Goal: Communication & Community: Answer question/provide support

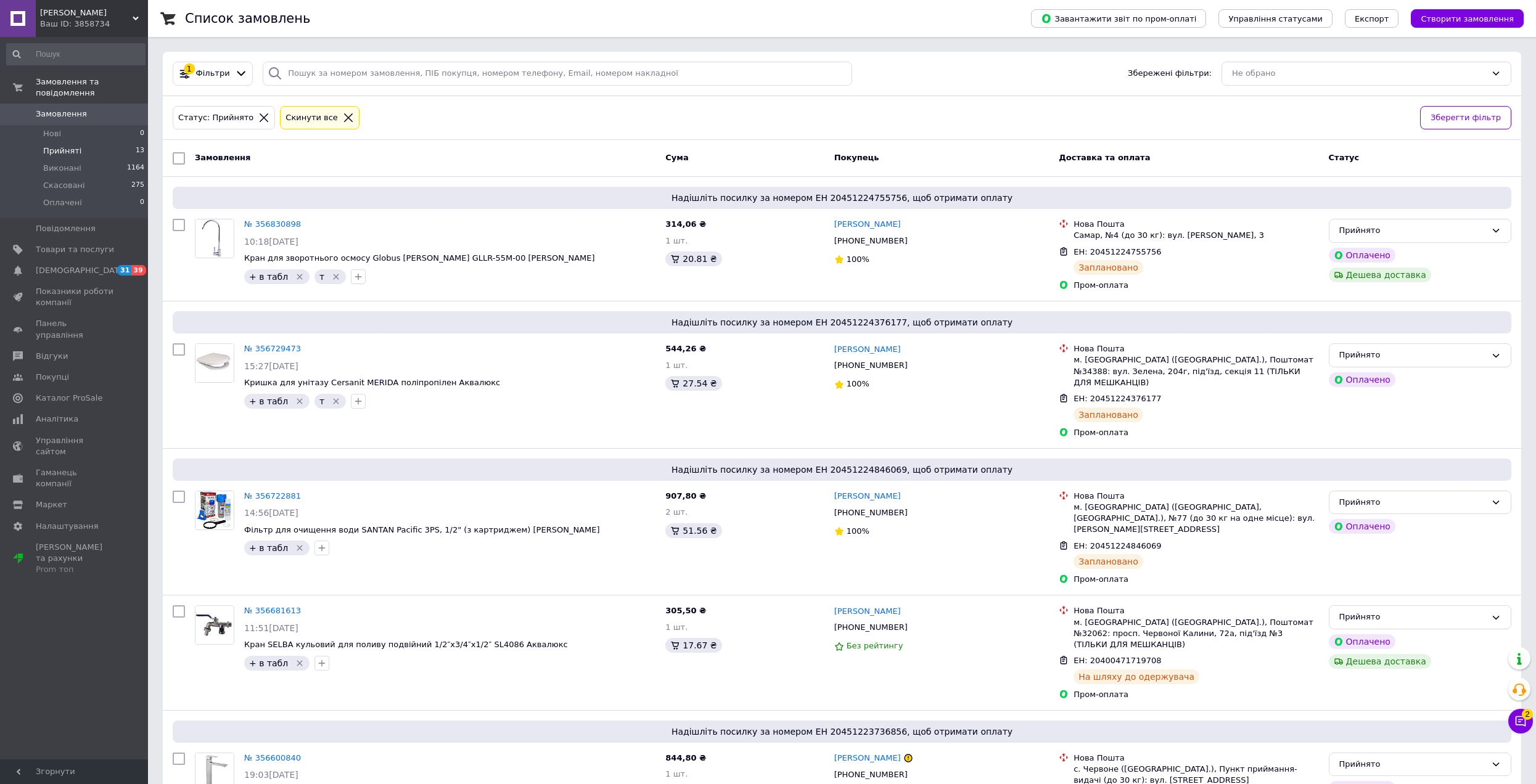
click at [1524, 729] on button "Чат з покупцем 2" at bounding box center [1520, 721] width 24 height 24
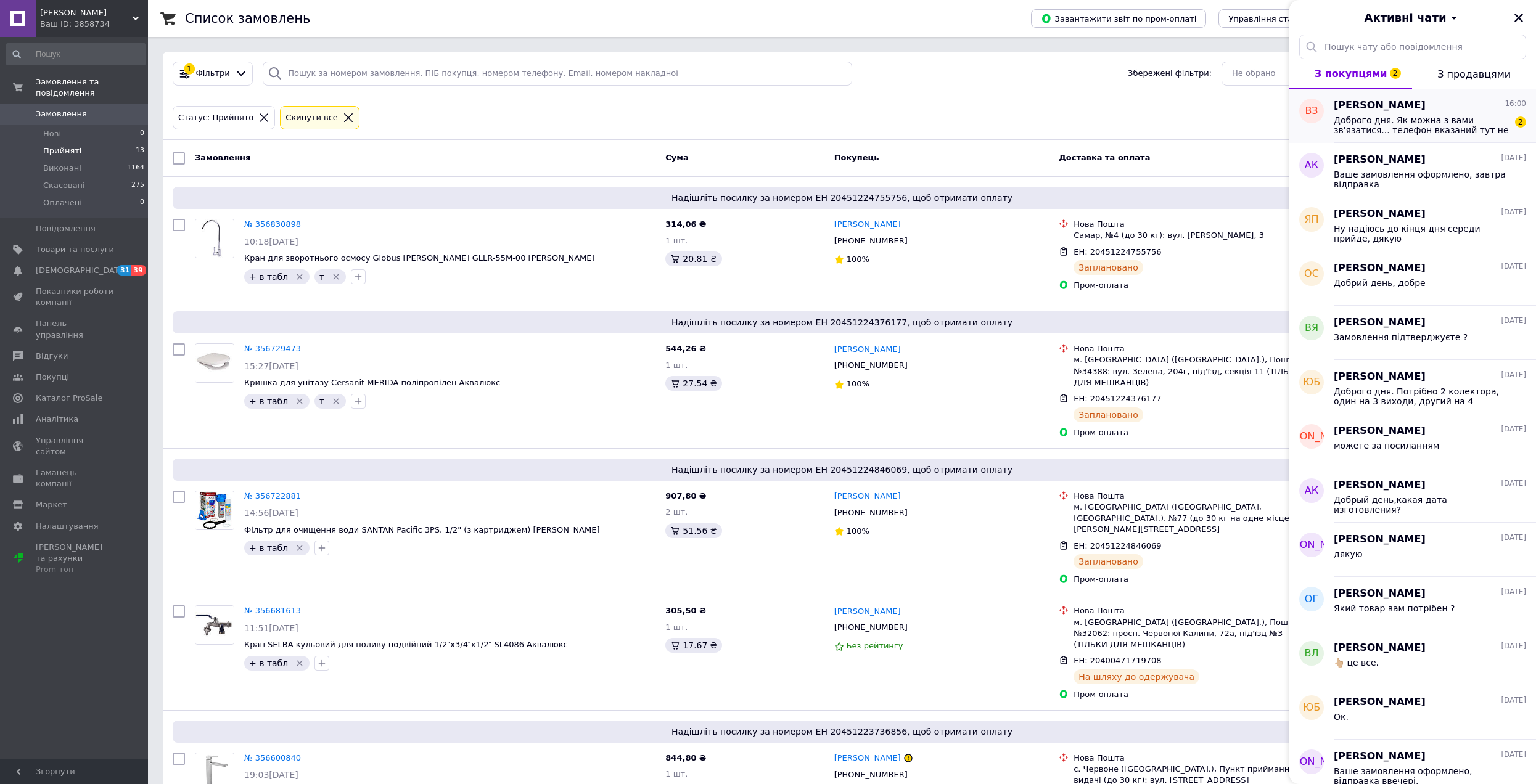
click at [1377, 125] on span "Доброго дня. Як можна з вами зв'язатися... телефон вказаний тут не відповідає" at bounding box center [1421, 126] width 175 height 20
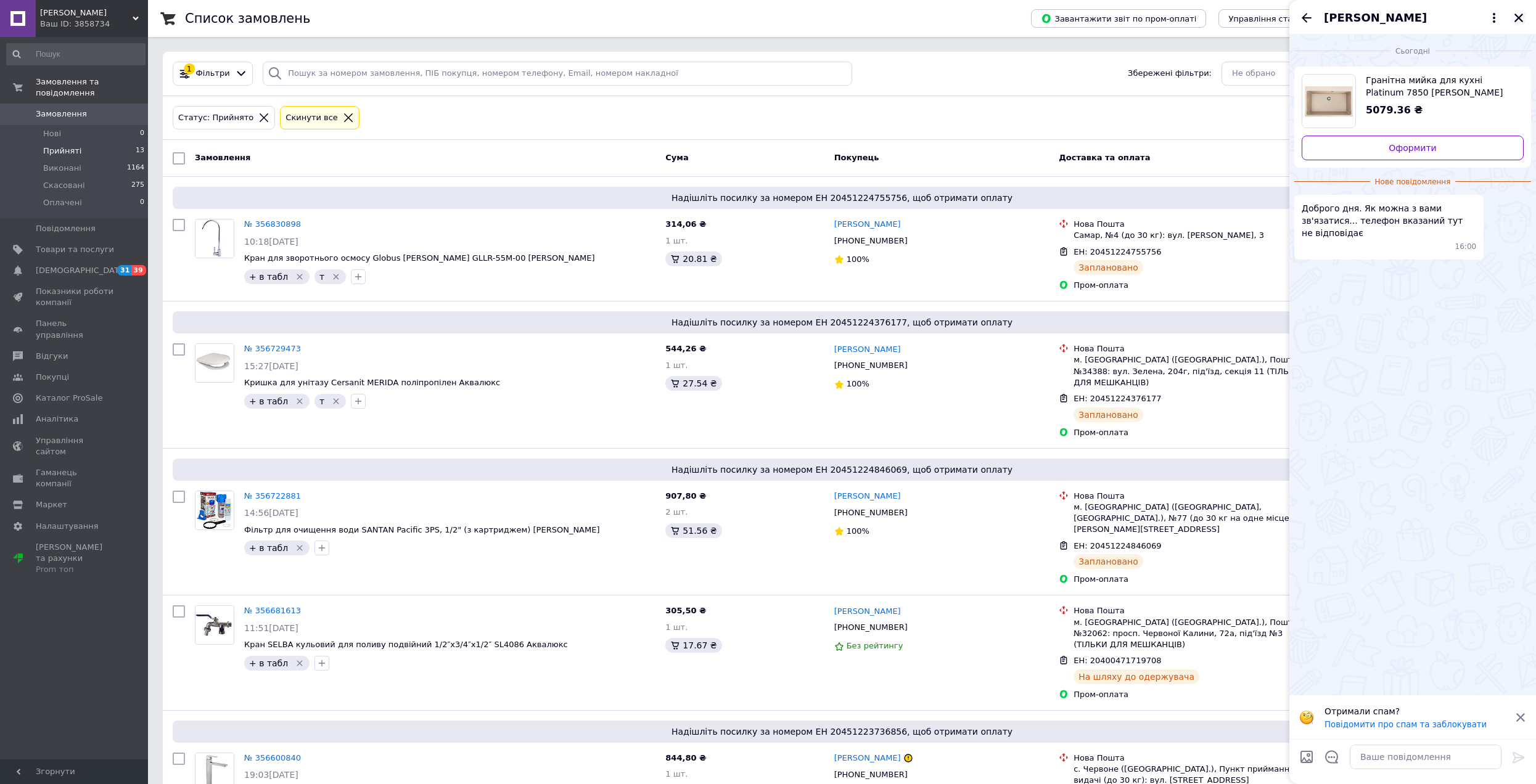
click at [1517, 16] on icon "Закрити" at bounding box center [1519, 18] width 9 height 9
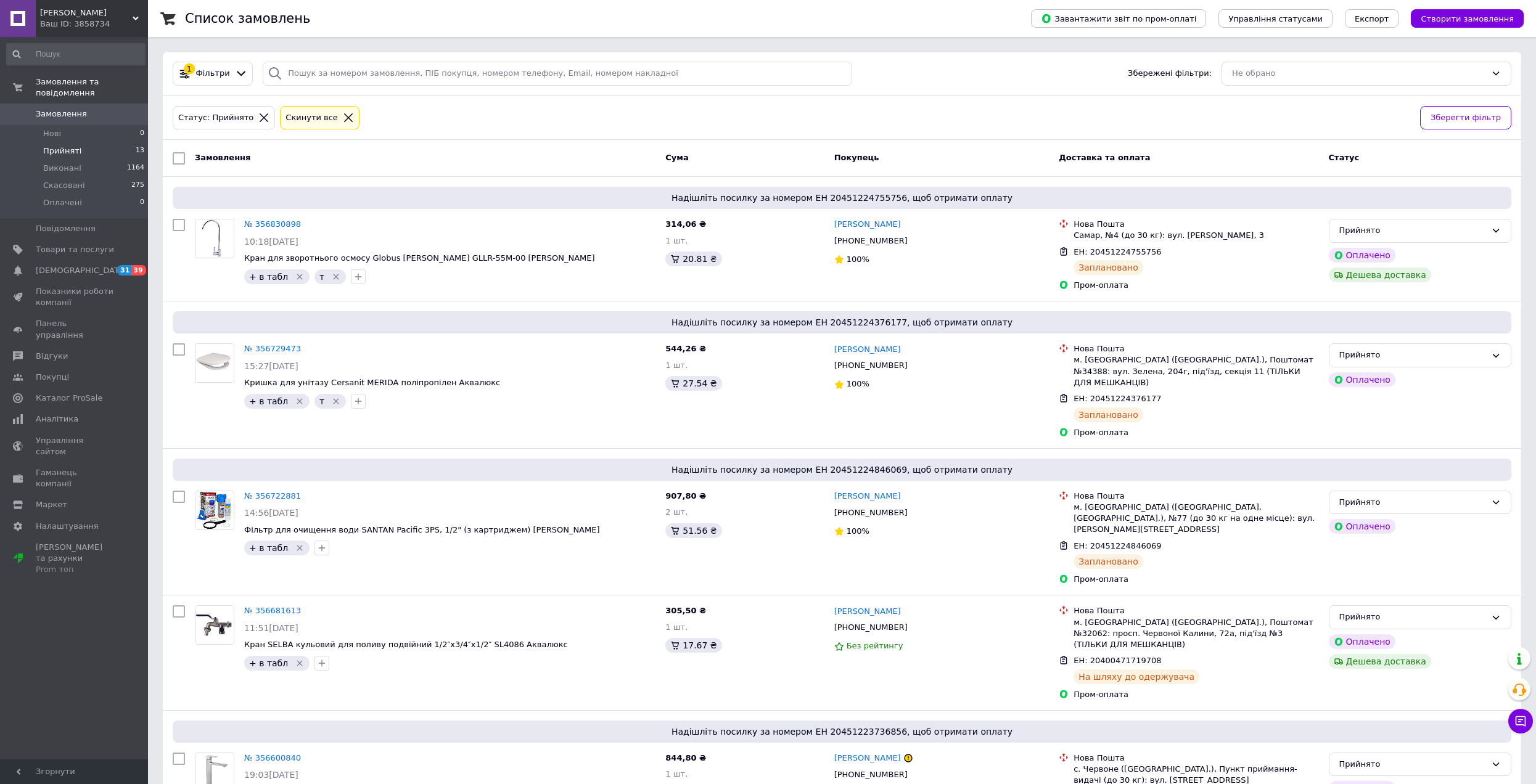
click at [1524, 734] on div "Чат з покупцем Тех підтримка Чат з покупцем" at bounding box center [1520, 690] width 24 height 95
click at [1512, 707] on div "Чат з покупцем Тех підтримка Чат з покупцем" at bounding box center [1520, 690] width 24 height 95
click at [1515, 719] on icon at bounding box center [1521, 722] width 11 height 11
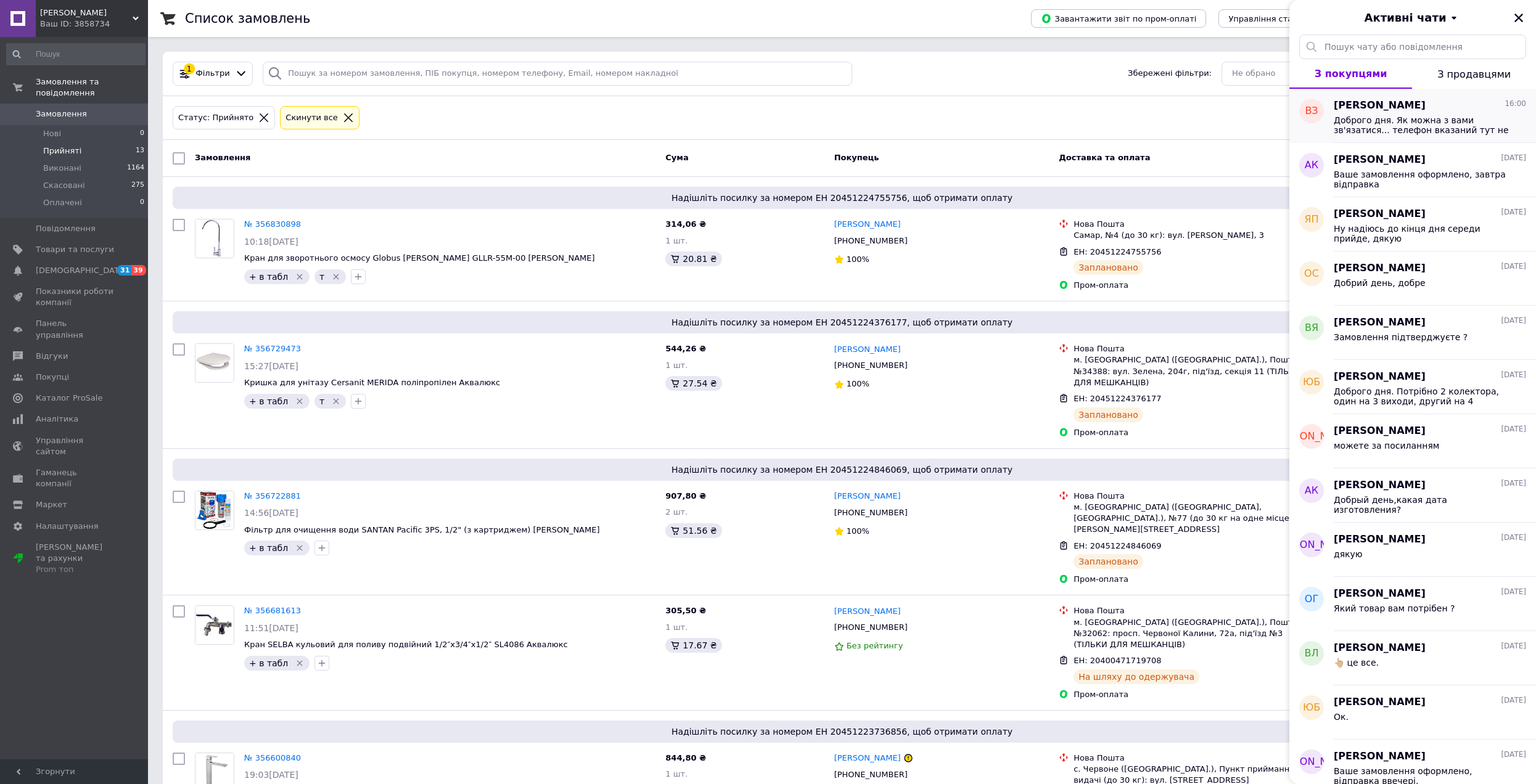
click at [1422, 119] on span "Доброго дня. Як можна з вами зв'язатися... телефон вказаний тут не відповідає" at bounding box center [1421, 126] width 175 height 20
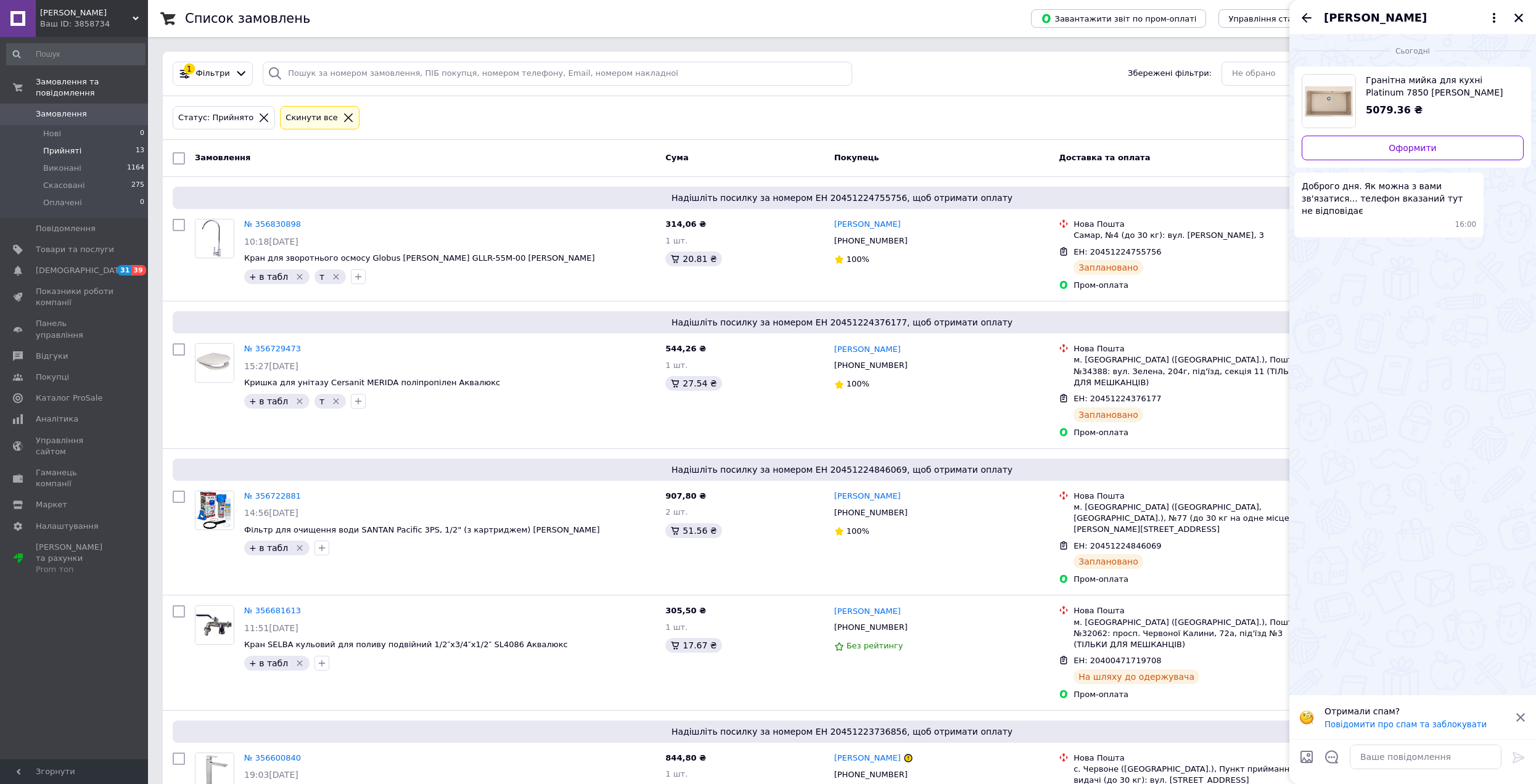
click at [1418, 84] on span "Гранітна мийка для кухні Platinum 7850 [PERSON_NAME] (сафарі) [PERSON_NAME]" at bounding box center [1439, 86] width 148 height 24
click at [1464, 769] on textarea at bounding box center [1426, 756] width 152 height 24
type textarea "на жаль, мийки нема в наявностi"
click at [1515, 16] on icon "Закрити" at bounding box center [1518, 18] width 11 height 11
